Goal: Task Accomplishment & Management: Manage account settings

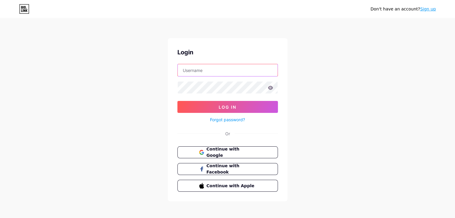
click at [185, 72] on input "text" at bounding box center [228, 70] width 100 height 12
click at [181, 71] on input "text" at bounding box center [228, 70] width 100 height 12
type input "y"
type input "[EMAIL_ADDRESS][DOMAIN_NAME]"
click at [269, 88] on icon at bounding box center [270, 88] width 5 height 4
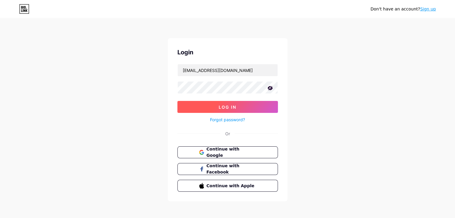
click at [216, 106] on button "Log In" at bounding box center [227, 107] width 100 height 12
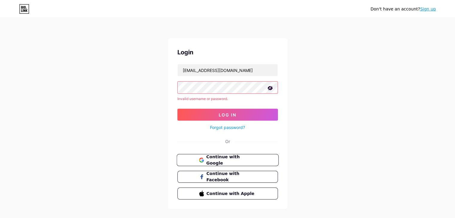
click at [215, 160] on span "Continue with Google" at bounding box center [231, 160] width 50 height 13
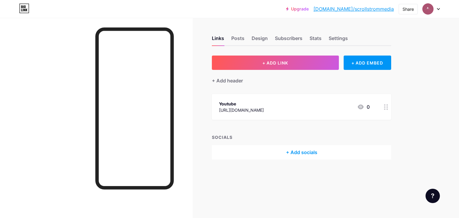
click at [364, 7] on link "bio.link/scrollstrommedia" at bounding box center [354, 8] width 80 height 7
click at [335, 39] on div "Settings" at bounding box center [338, 40] width 19 height 11
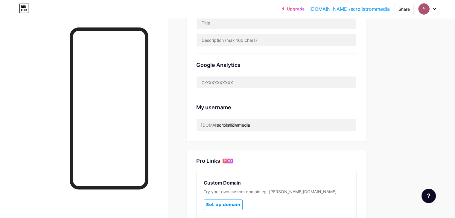
scroll to position [159, 0]
click at [279, 125] on input "scrollstrommedia" at bounding box center [276, 125] width 160 height 12
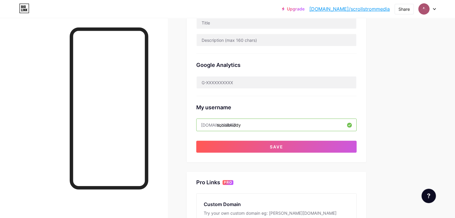
click at [268, 123] on input "socialbuddy" at bounding box center [276, 125] width 160 height 12
click at [267, 126] on input "socialbuddy" at bounding box center [276, 125] width 160 height 12
click at [302, 126] on input "socialbuddyofficalin" at bounding box center [276, 125] width 160 height 12
type input "socialbuddy"
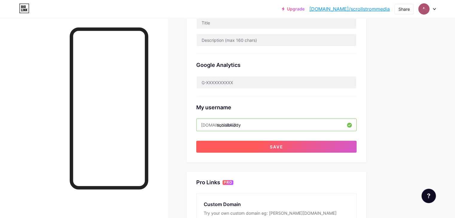
click at [285, 147] on button "Save" at bounding box center [276, 147] width 160 height 12
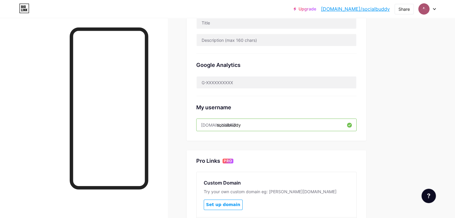
scroll to position [0, 0]
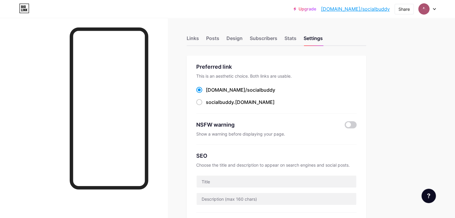
click at [342, 8] on div "Upgrade bio.link/social... bio.link/socialbuddy" at bounding box center [341, 9] width 96 height 11
drag, startPoint x: 342, startPoint y: 8, endPoint x: 392, endPoint y: 15, distance: 50.3
click at [392, 15] on div "Upgrade bio.link/social... bio.link/socialbuddy Share Switch accounts Scroll St…" at bounding box center [227, 9] width 455 height 18
copy div "bio.link/socialbuddy Share Switch accounts Scroll Strom Media bio.link/socialbu…"
click at [199, 40] on div "Links" at bounding box center [193, 40] width 12 height 11
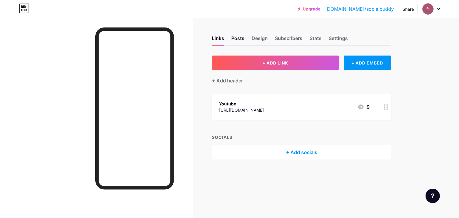
click at [242, 38] on div "Posts" at bounding box center [237, 40] width 13 height 11
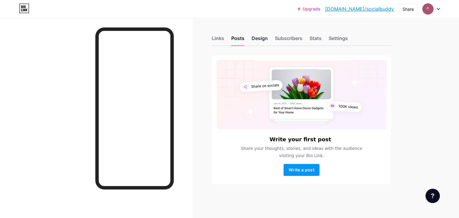
click at [252, 37] on div "Design" at bounding box center [260, 40] width 16 height 11
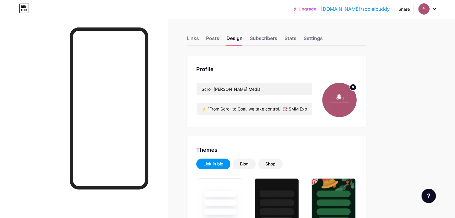
click at [356, 86] on circle at bounding box center [352, 87] width 7 height 7
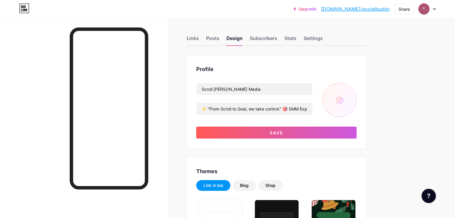
click at [356, 97] on input "file" at bounding box center [339, 100] width 34 height 34
type input "C:\fakepath\WhatsApp Image 2025-09-19 at 12.02.37 PM.jpeg"
click at [356, 99] on img at bounding box center [339, 100] width 34 height 34
click at [356, 104] on img at bounding box center [339, 100] width 34 height 34
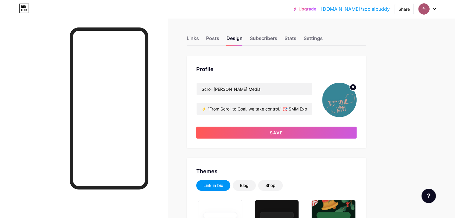
drag, startPoint x: 364, startPoint y: 104, endPoint x: 364, endPoint y: 101, distance: 3.3
click at [356, 101] on img at bounding box center [339, 100] width 34 height 34
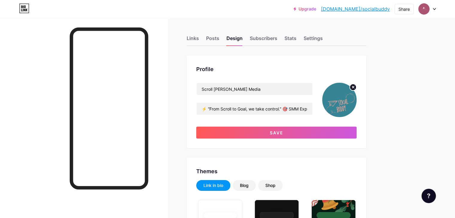
drag, startPoint x: 364, startPoint y: 101, endPoint x: 359, endPoint y: 98, distance: 5.0
click at [356, 98] on img at bounding box center [339, 100] width 34 height 34
click at [354, 87] on icon at bounding box center [353, 87] width 2 height 2
click at [356, 110] on input "file" at bounding box center [339, 100] width 34 height 34
type input "C:\fakepath\WhatsApp Image 2025-09-19 at 12.02.21 PM.jpeg"
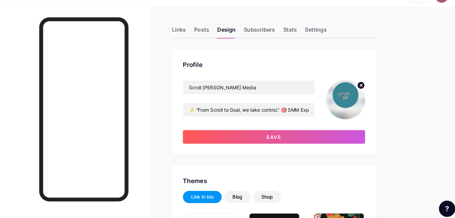
click at [356, 101] on img at bounding box center [339, 100] width 34 height 34
click at [356, 96] on img at bounding box center [339, 100] width 34 height 34
click at [356, 89] on circle at bounding box center [352, 87] width 7 height 7
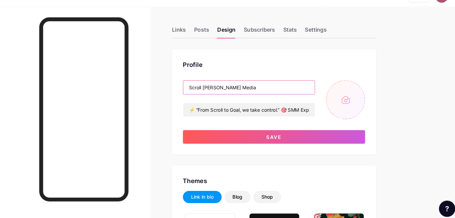
click at [293, 86] on input "Scroll Strom Media" at bounding box center [254, 89] width 116 height 12
type input "S"
type input "Social Buddy"
click at [356, 103] on input "file" at bounding box center [339, 100] width 34 height 34
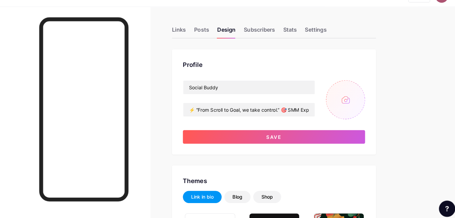
type input "C:\fakepath\logo.png"
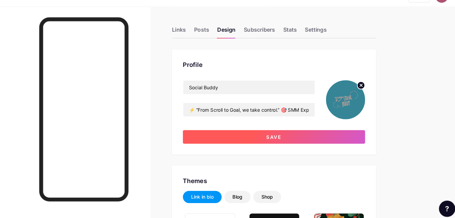
click at [349, 134] on button "Save" at bounding box center [276, 133] width 160 height 12
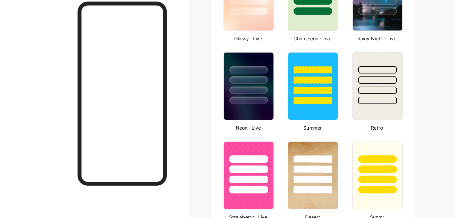
scroll to position [344, 0]
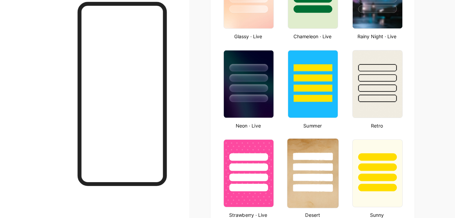
click at [299, 166] on div at bounding box center [276, 171] width 45 height 47
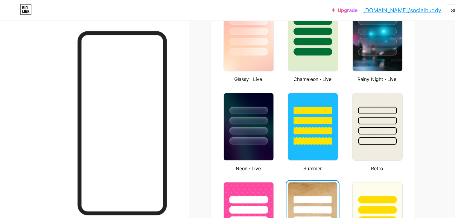
scroll to position [332, 0]
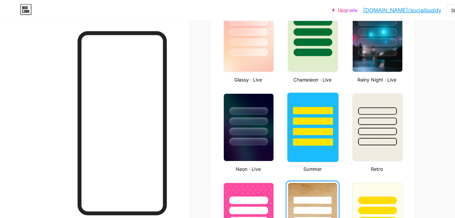
click at [294, 94] on div at bounding box center [276, 97] width 35 height 7
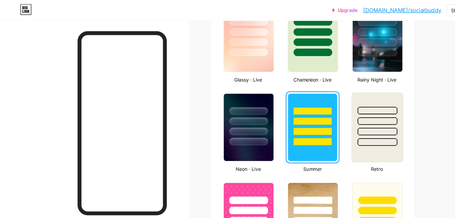
click at [351, 96] on div at bounding box center [333, 97] width 35 height 7
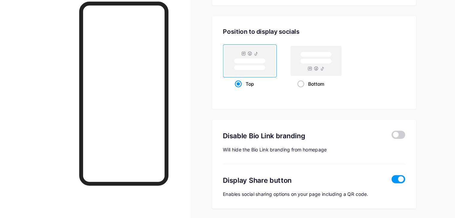
scroll to position [778, 0]
click at [292, 80] on rect at bounding box center [278, 80] width 28 height 4
click at [265, 105] on input "Bottom" at bounding box center [264, 107] width 4 height 4
radio input "true"
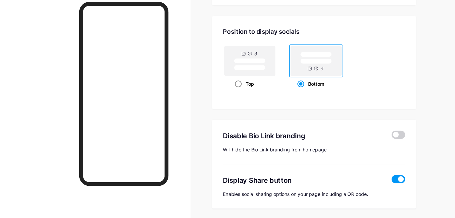
click at [242, 80] on rect at bounding box center [220, 79] width 45 height 26
click at [210, 105] on input "Top" at bounding box center [209, 107] width 4 height 4
radio input "true"
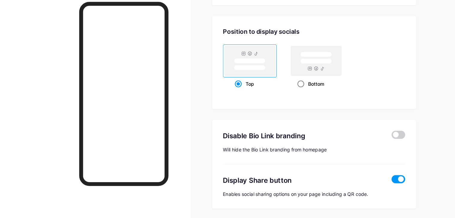
click at [268, 97] on span at bounding box center [265, 100] width 6 height 6
click at [265, 105] on input "Bottom" at bounding box center [264, 107] width 4 height 4
radio input "true"
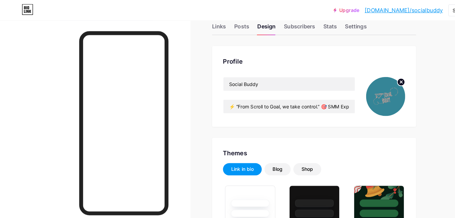
scroll to position [15, 0]
